Goal: Task Accomplishment & Management: Complete application form

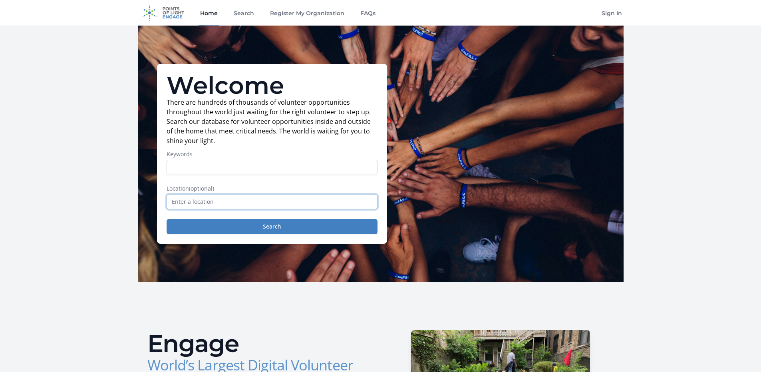
click at [204, 201] on input "text" at bounding box center [271, 201] width 211 height 15
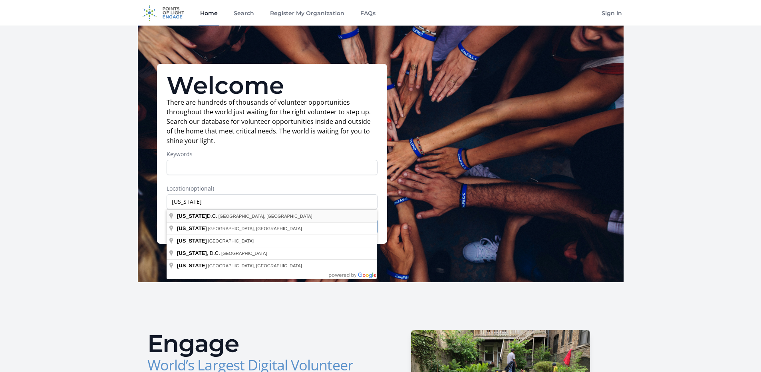
type input "[US_STATE] D.C., [GEOGRAPHIC_DATA], [GEOGRAPHIC_DATA]"
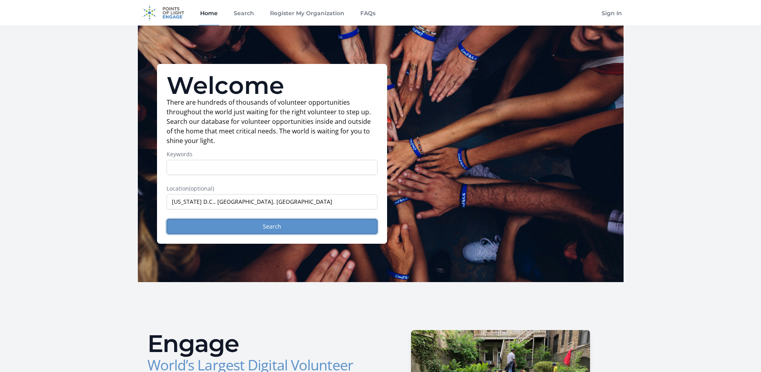
click at [254, 228] on button "Search" at bounding box center [271, 226] width 211 height 15
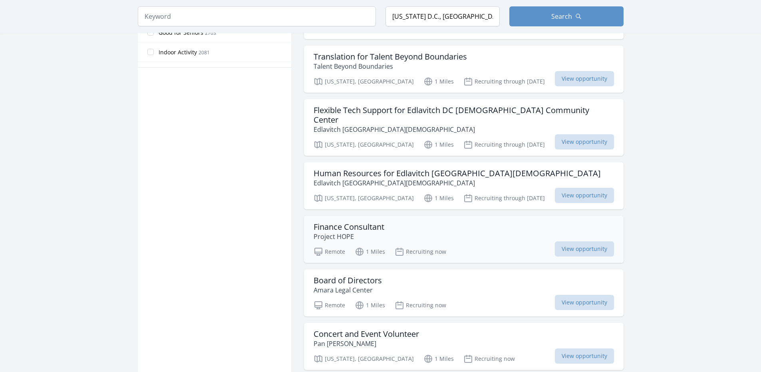
scroll to position [519, 0]
click at [584, 348] on span "View opportunity" at bounding box center [584, 355] width 59 height 15
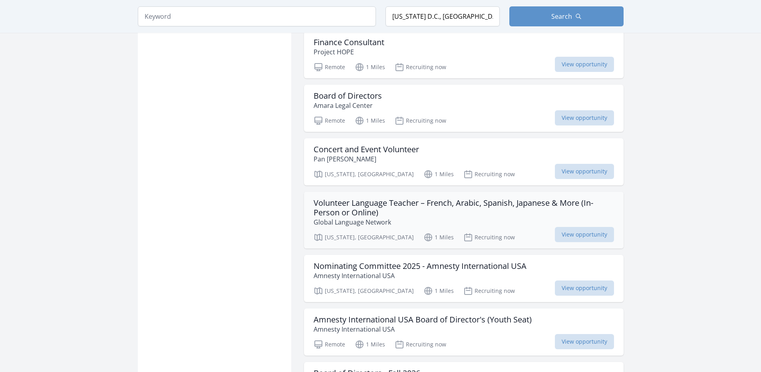
scroll to position [759, 0]
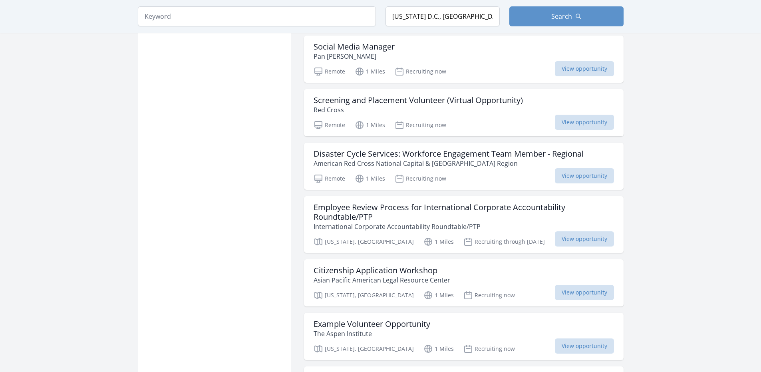
scroll to position [1717, 0]
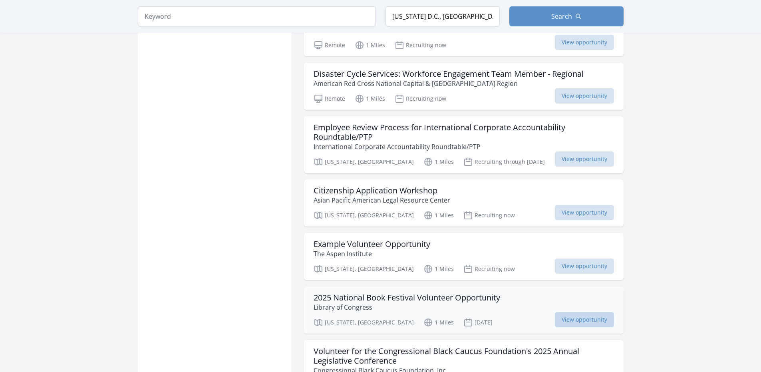
click at [582, 312] on span "View opportunity" at bounding box center [584, 319] width 59 height 15
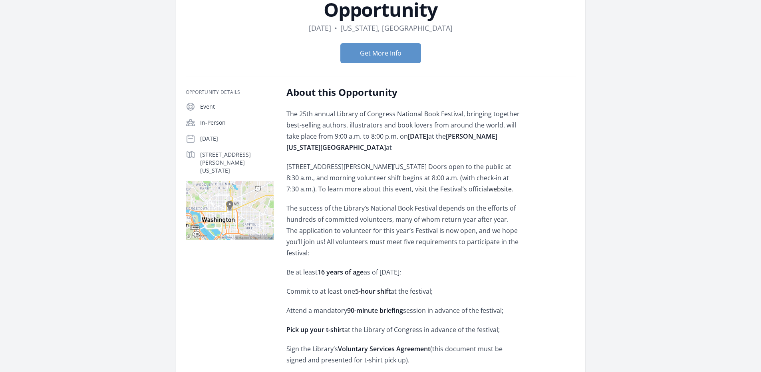
scroll to position [160, 0]
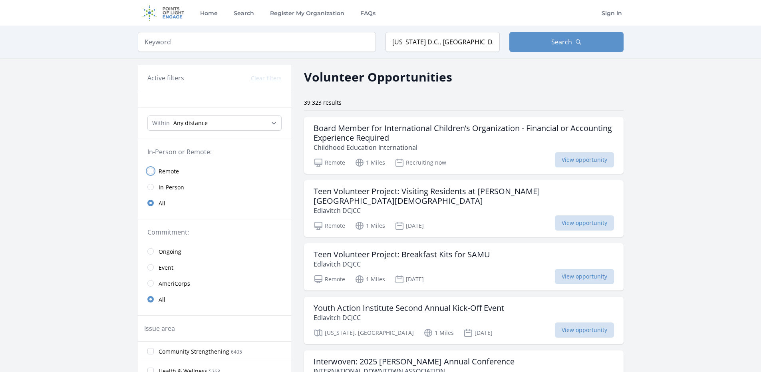
click at [151, 170] on input "radio" at bounding box center [150, 171] width 6 height 6
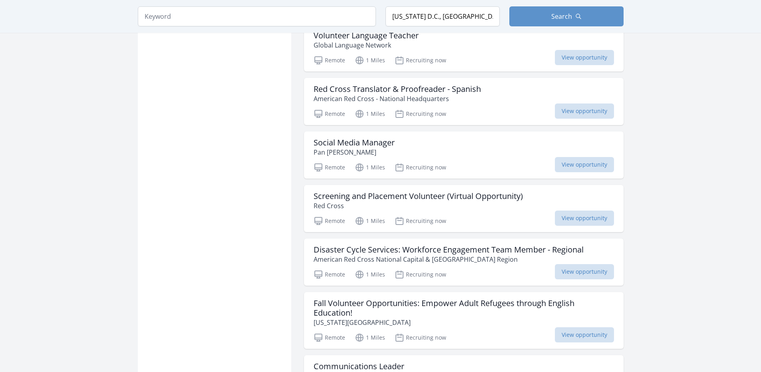
scroll to position [798, 0]
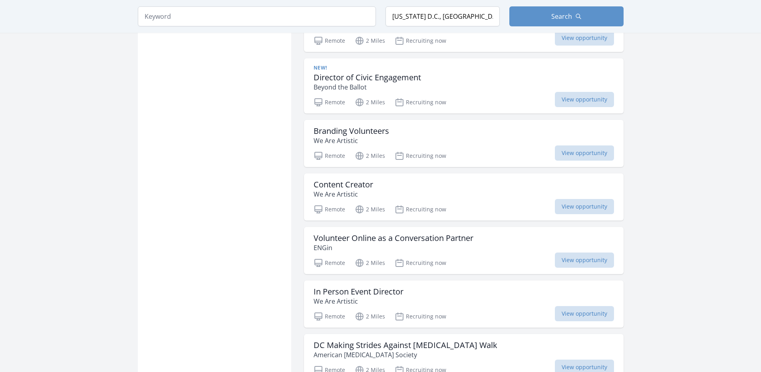
scroll to position [1796, 0]
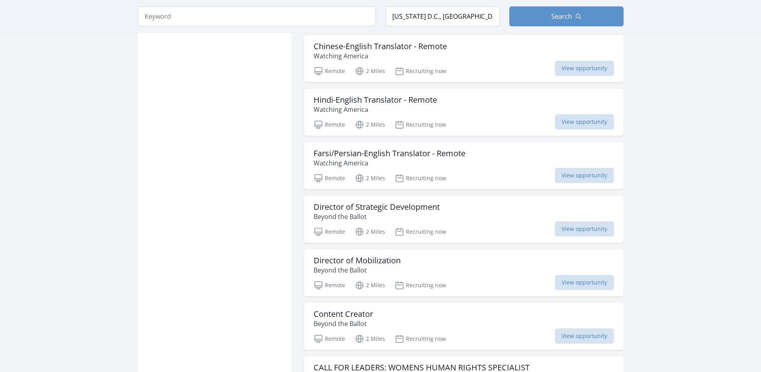
scroll to position [1796, 0]
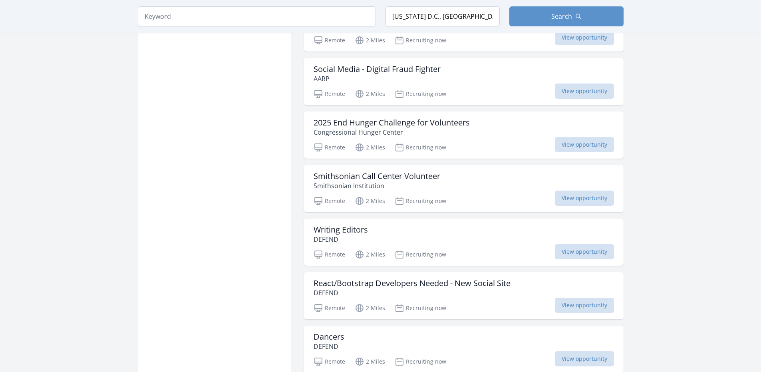
scroll to position [2914, 0]
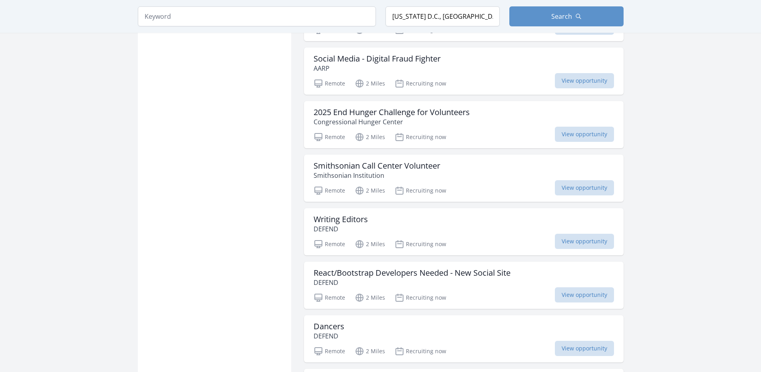
scroll to position [3074, 0]
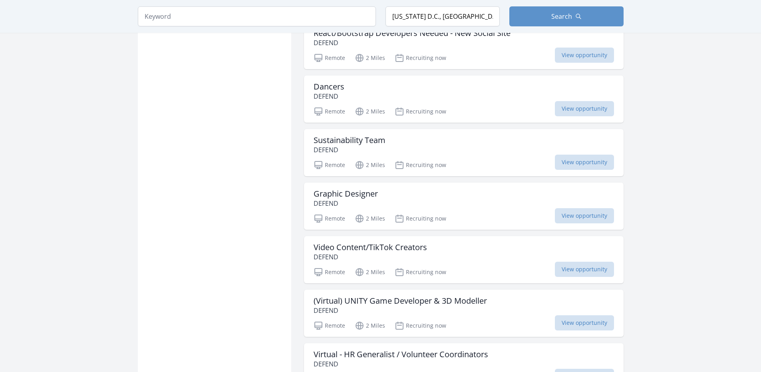
scroll to position [3274, 0]
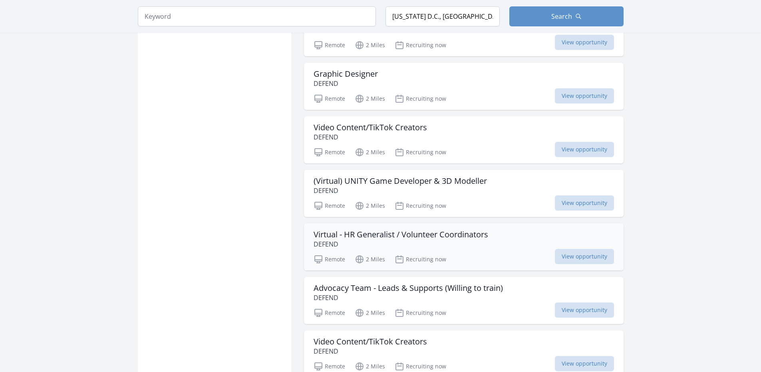
click at [355, 234] on h3 "Virtual - HR Generalist / Volunteer Coordinators" at bounding box center [400, 235] width 174 height 10
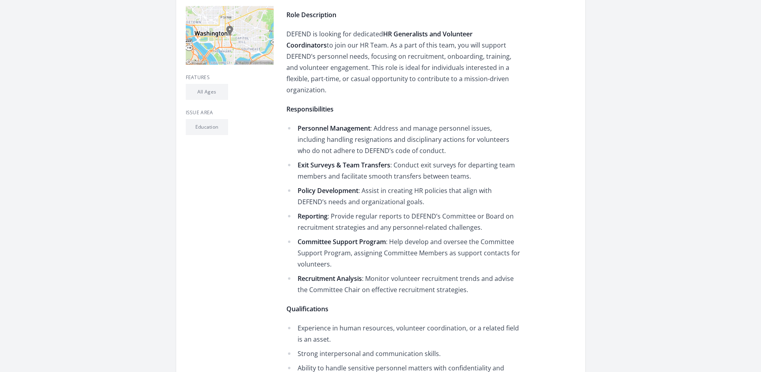
scroll to position [279, 0]
